Goal: Navigation & Orientation: Find specific page/section

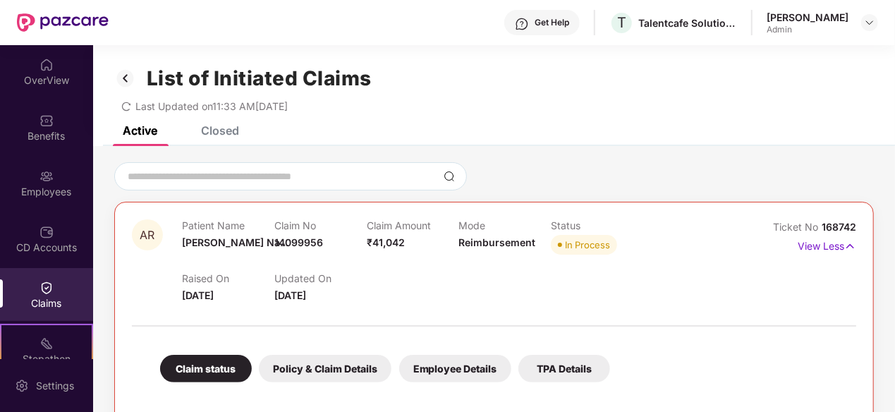
scroll to position [80, 0]
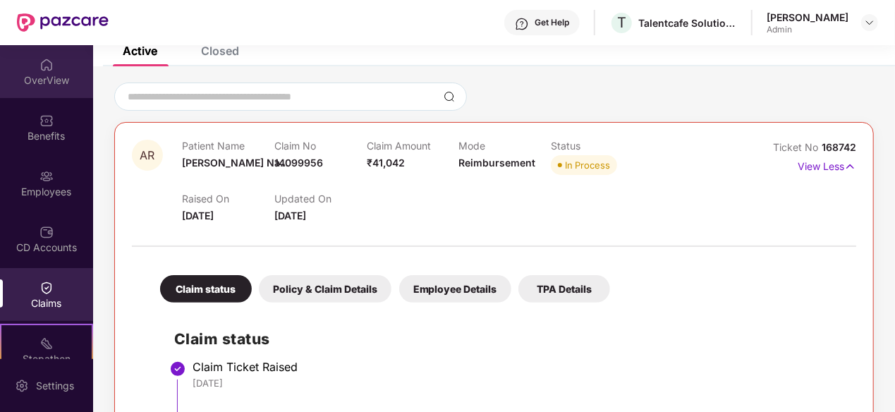
click at [54, 81] on div "OverView" at bounding box center [46, 80] width 93 height 14
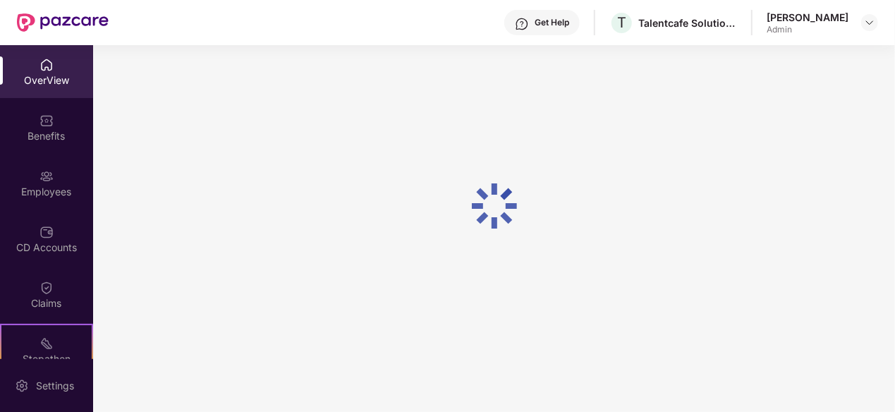
scroll to position [45, 0]
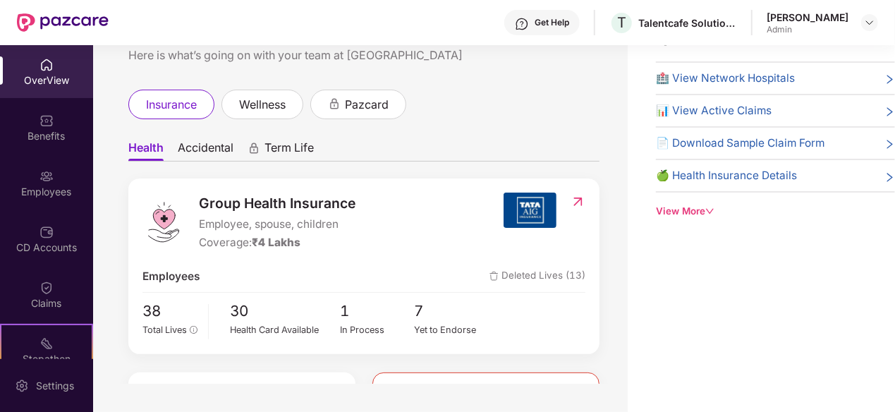
click at [525, 271] on span "Deleted Lives (13)" at bounding box center [537, 276] width 96 height 17
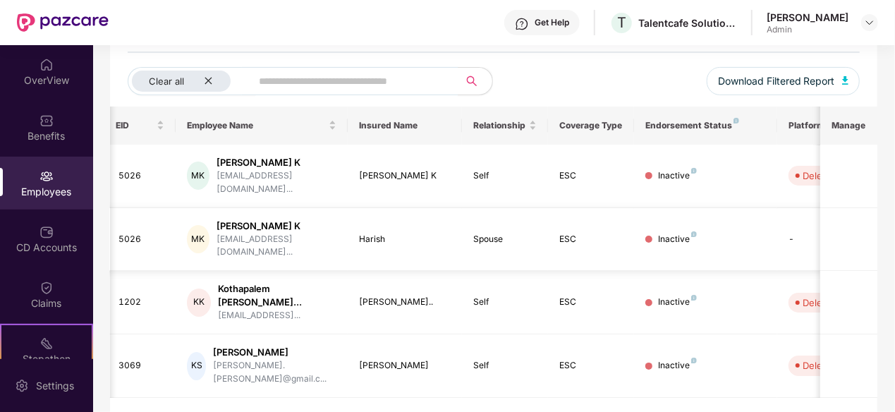
scroll to position [0, 147]
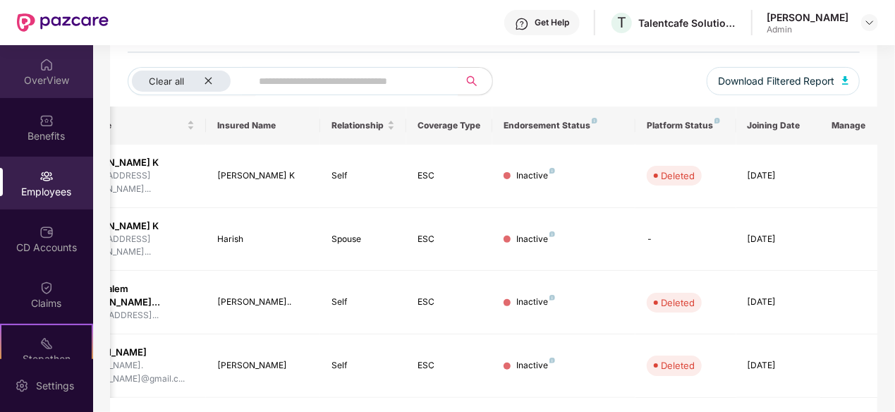
click at [35, 87] on div "OverView" at bounding box center [46, 80] width 93 height 14
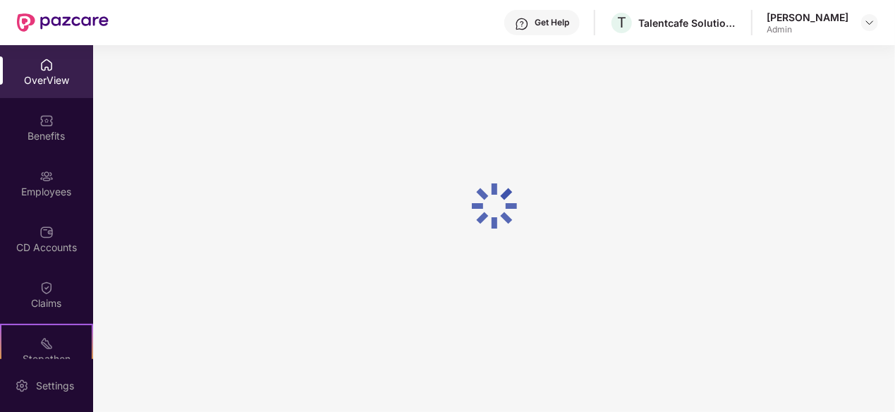
scroll to position [45, 0]
